Goal: Task Accomplishment & Management: Manage account settings

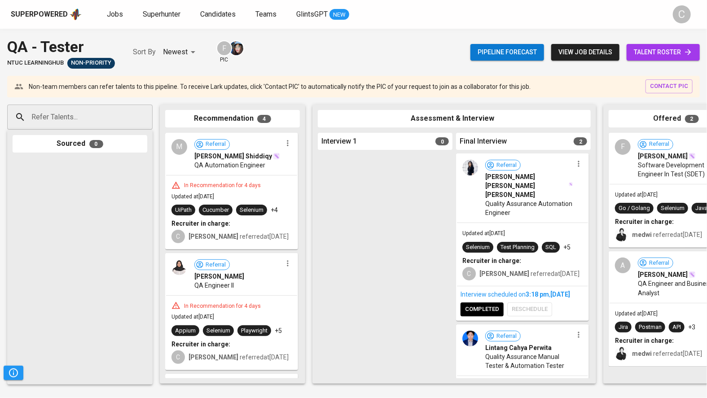
click at [653, 58] on link "talent roster" at bounding box center [663, 52] width 73 height 17
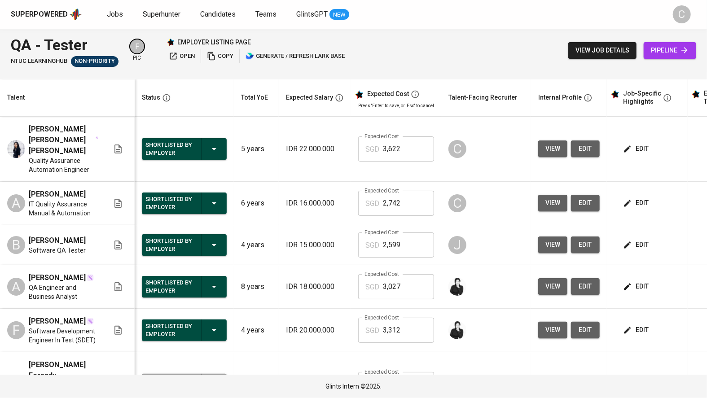
click at [632, 281] on span "edit" at bounding box center [637, 286] width 24 height 11
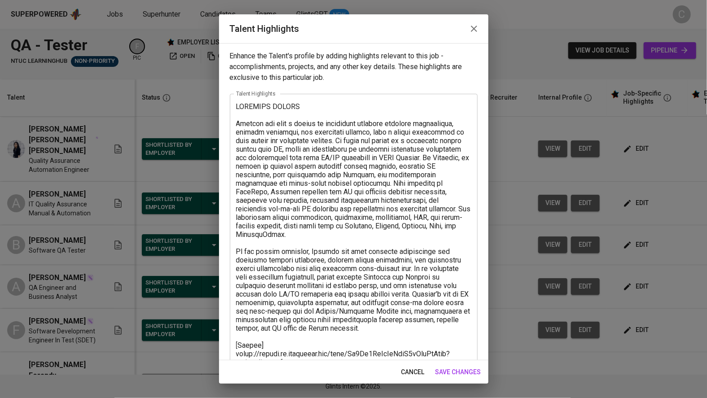
scroll to position [167, 0]
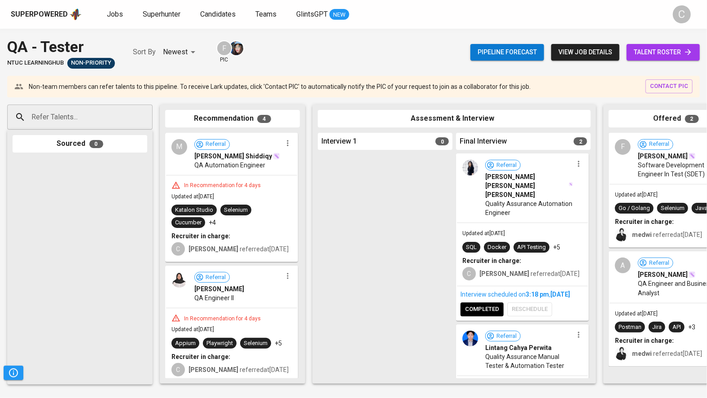
click at [660, 52] on span "talent roster" at bounding box center [663, 52] width 59 height 11
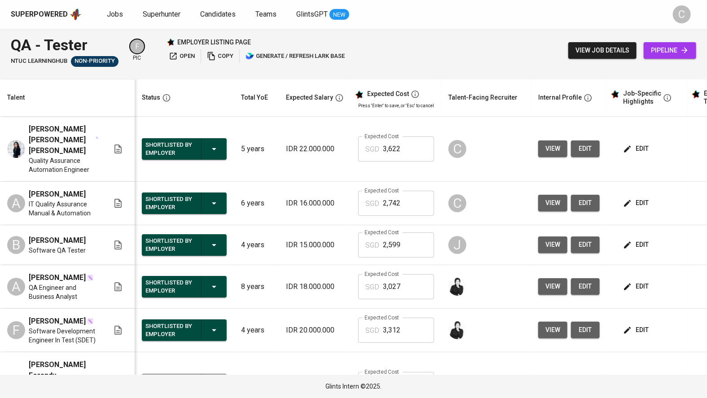
click at [637, 146] on span "edit" at bounding box center [637, 148] width 24 height 11
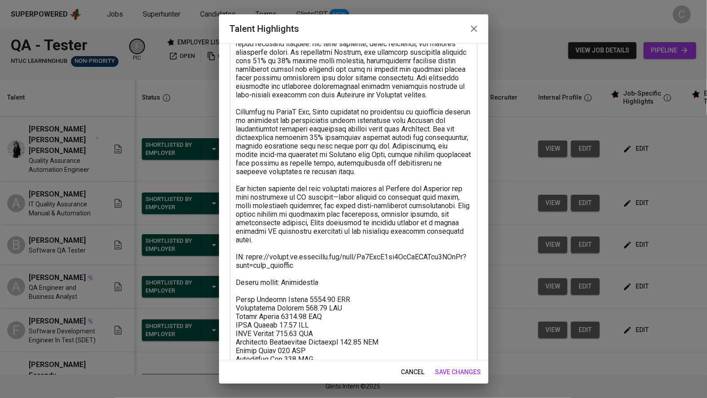
scroll to position [218, 0]
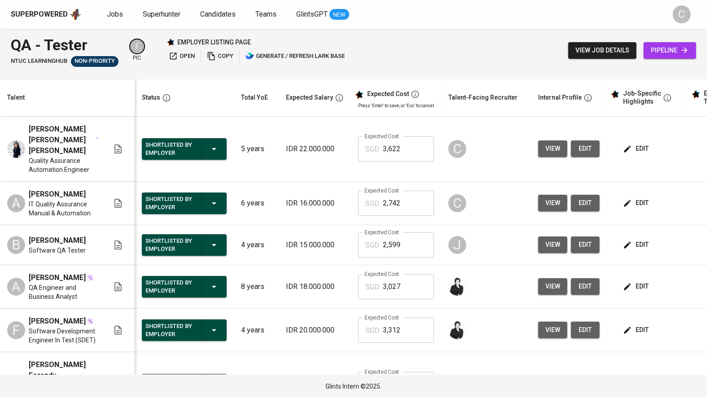
click at [643, 143] on span "edit" at bounding box center [637, 148] width 24 height 11
